Goal: Task Accomplishment & Management: Use online tool/utility

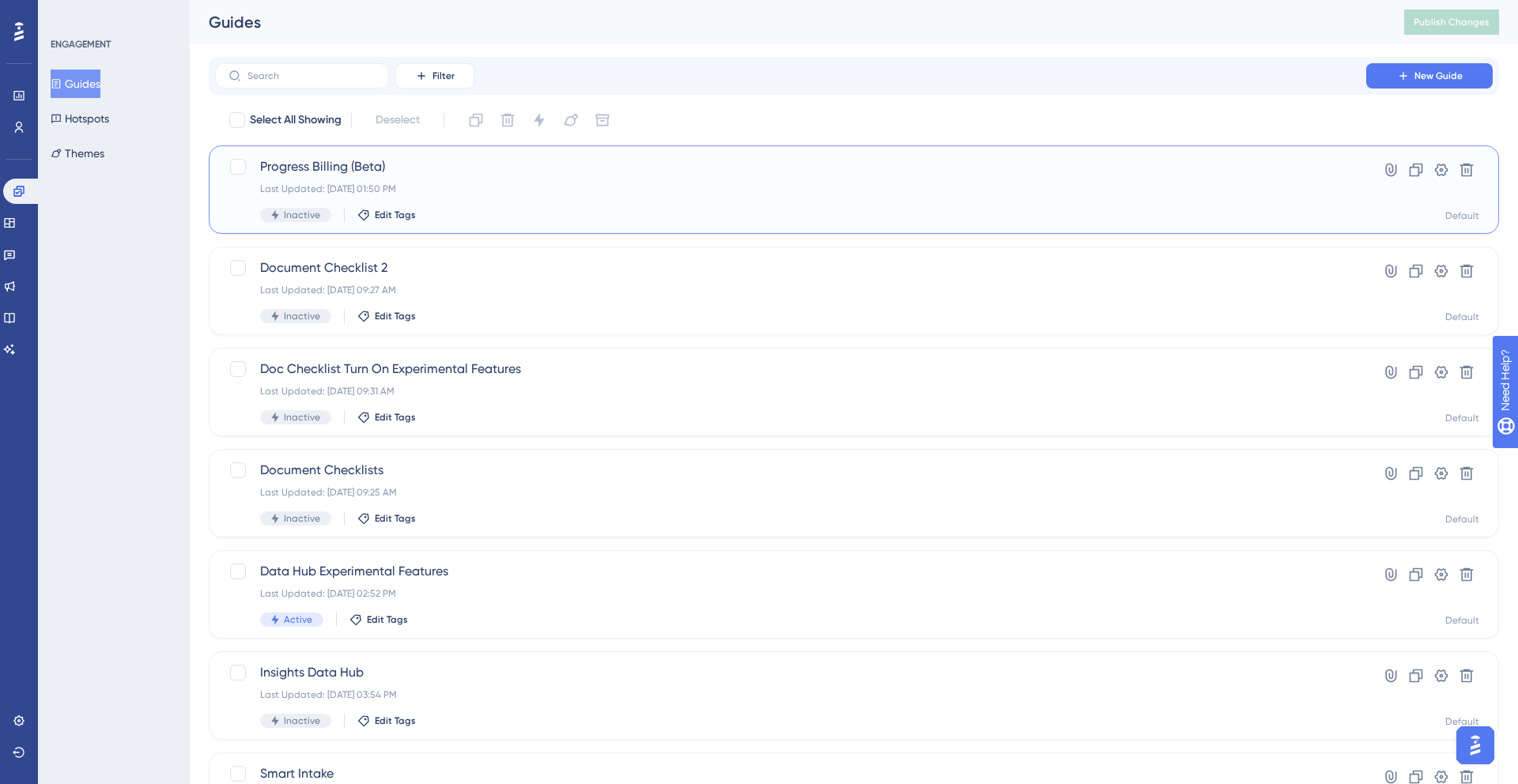
click at [308, 165] on span "Progress Billing (Beta)" at bounding box center [790, 166] width 1061 height 19
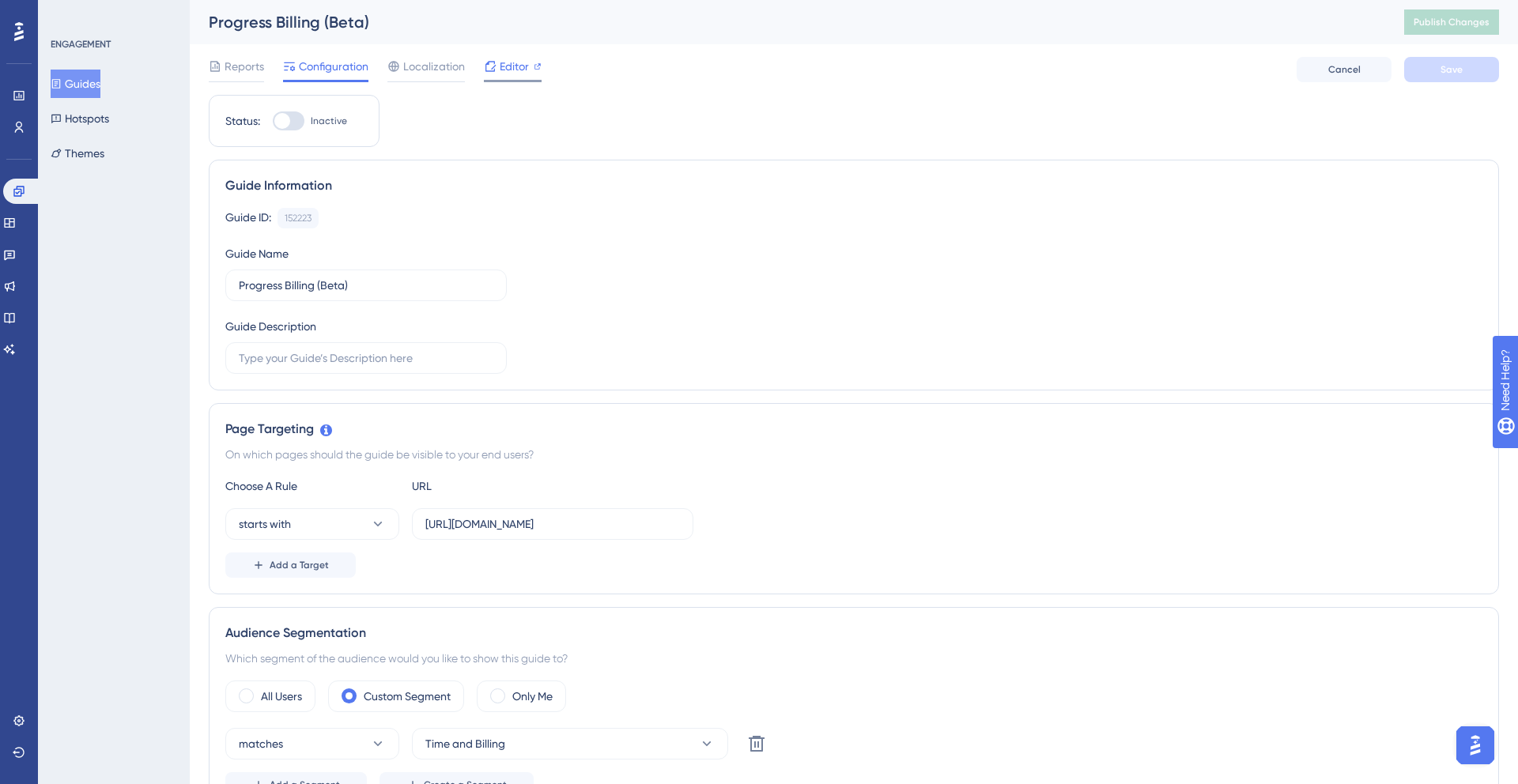
click at [513, 69] on span "Editor" at bounding box center [514, 66] width 29 height 19
click at [1419, 21] on span "Publish Changes" at bounding box center [1451, 21] width 76 height 13
